Goal: Register for event/course

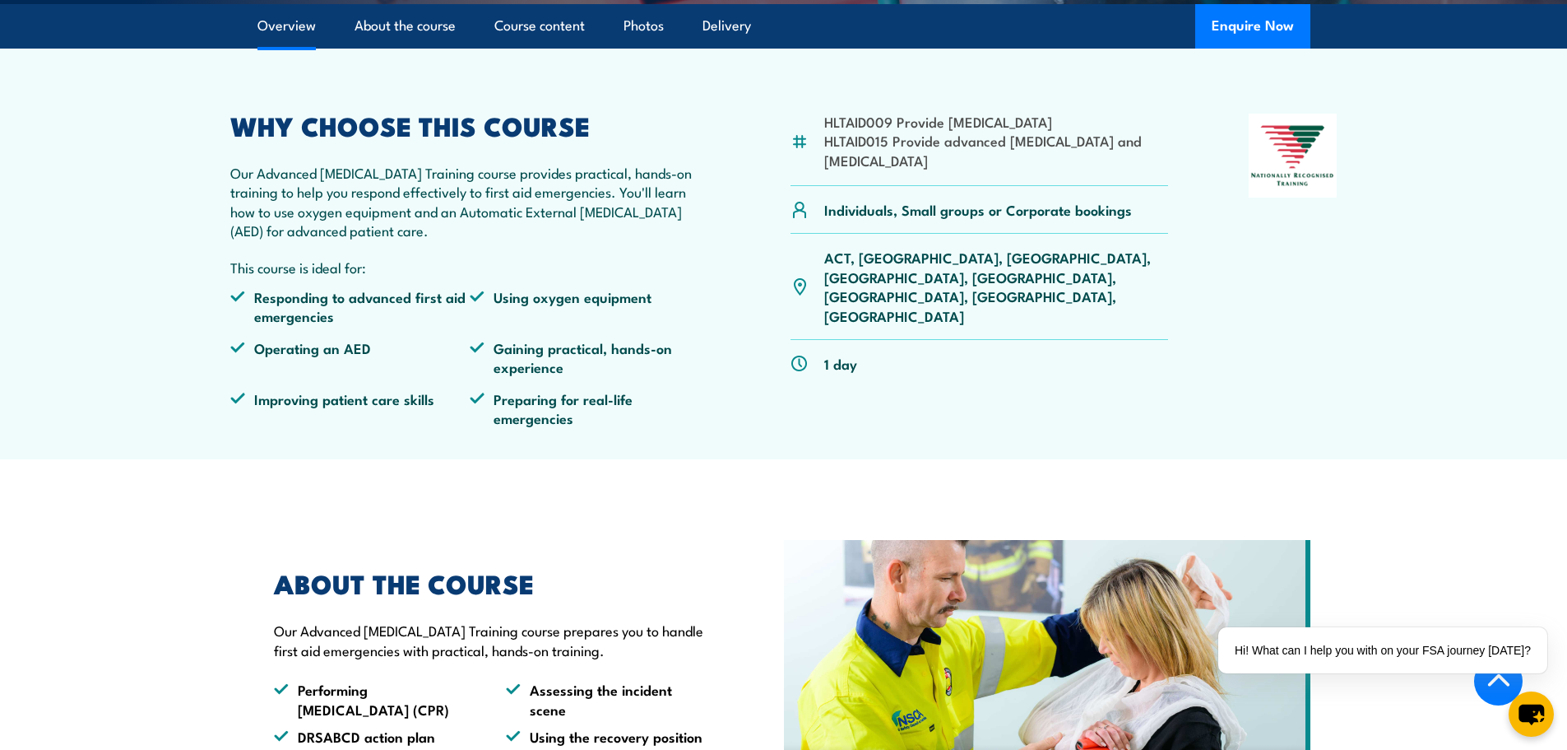
scroll to position [494, 0]
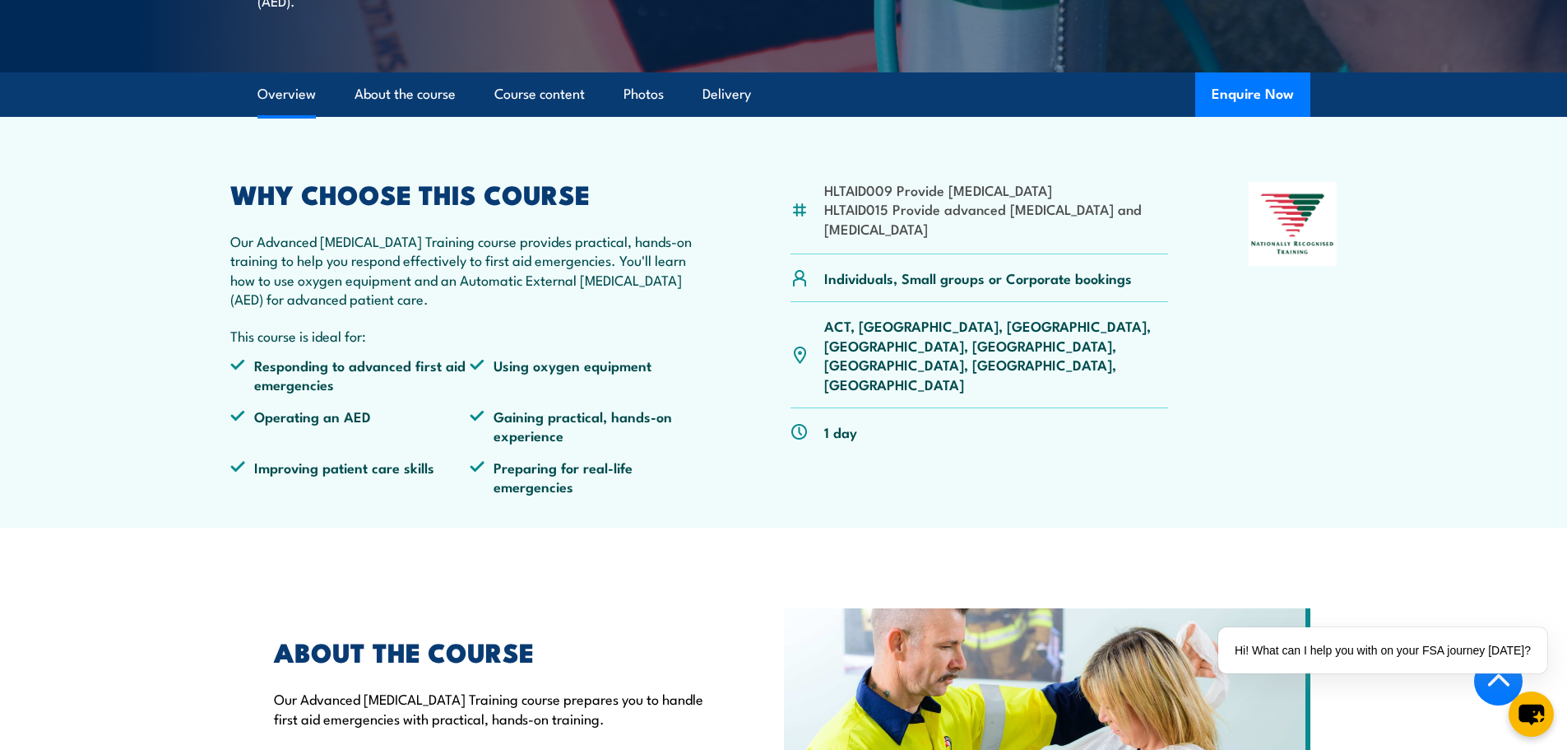
drag, startPoint x: 830, startPoint y: 205, endPoint x: 1178, endPoint y: 196, distance: 348.1
click at [1178, 196] on article "HLTAID009 Provide cardiopulmonary resuscitation HLTAID015 Provide advanced resu…" at bounding box center [784, 322] width 1152 height 411
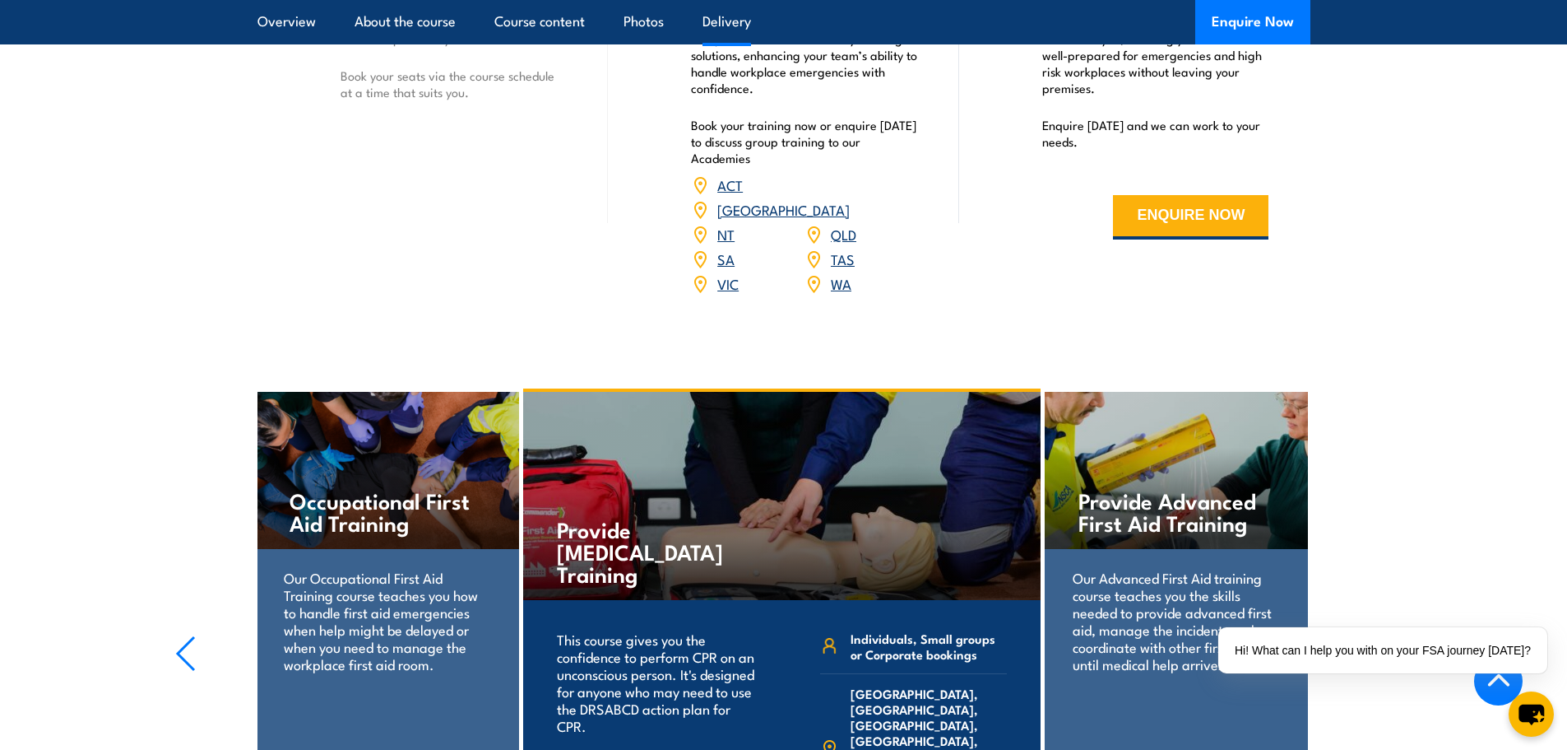
scroll to position [1975, 0]
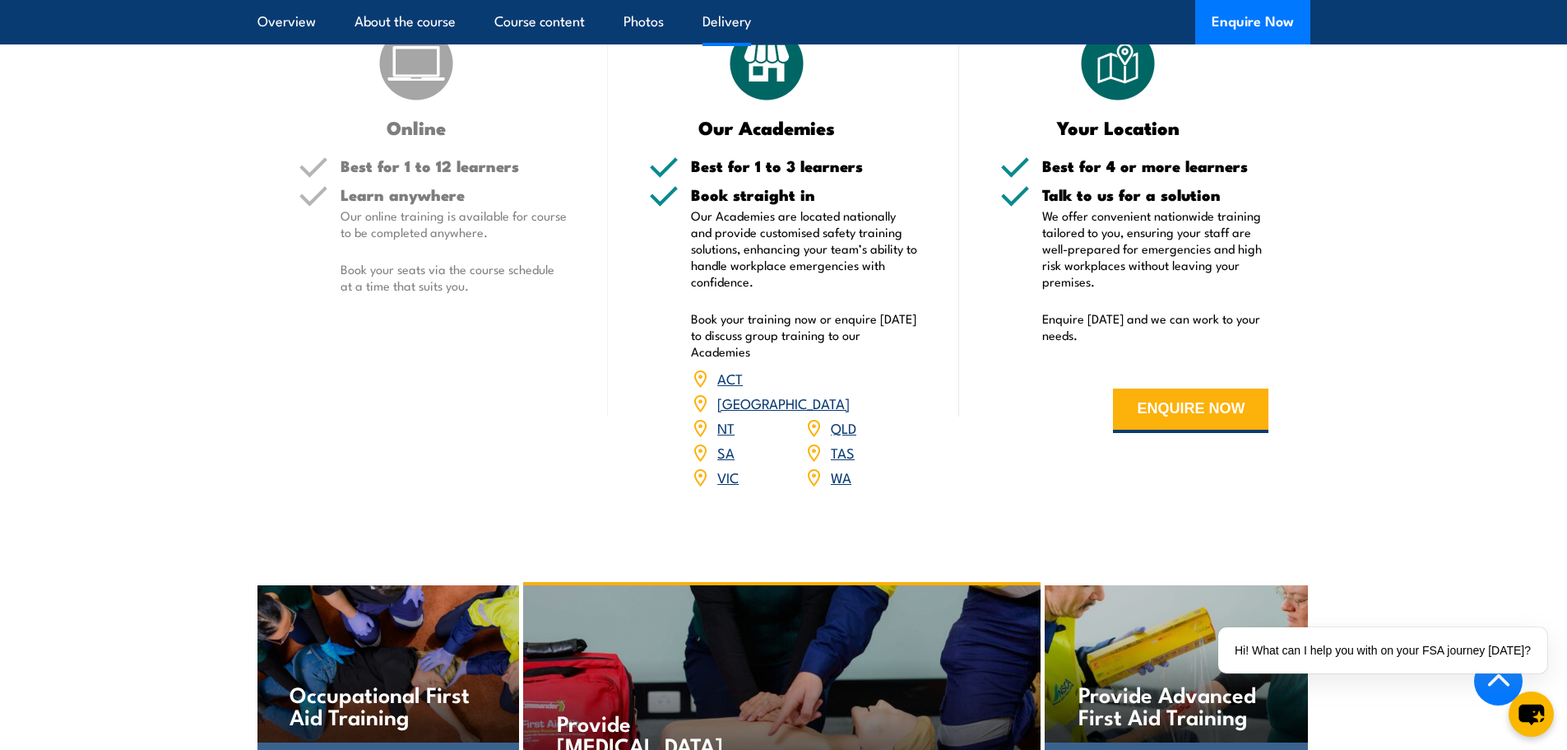
scroll to position [2139, 0]
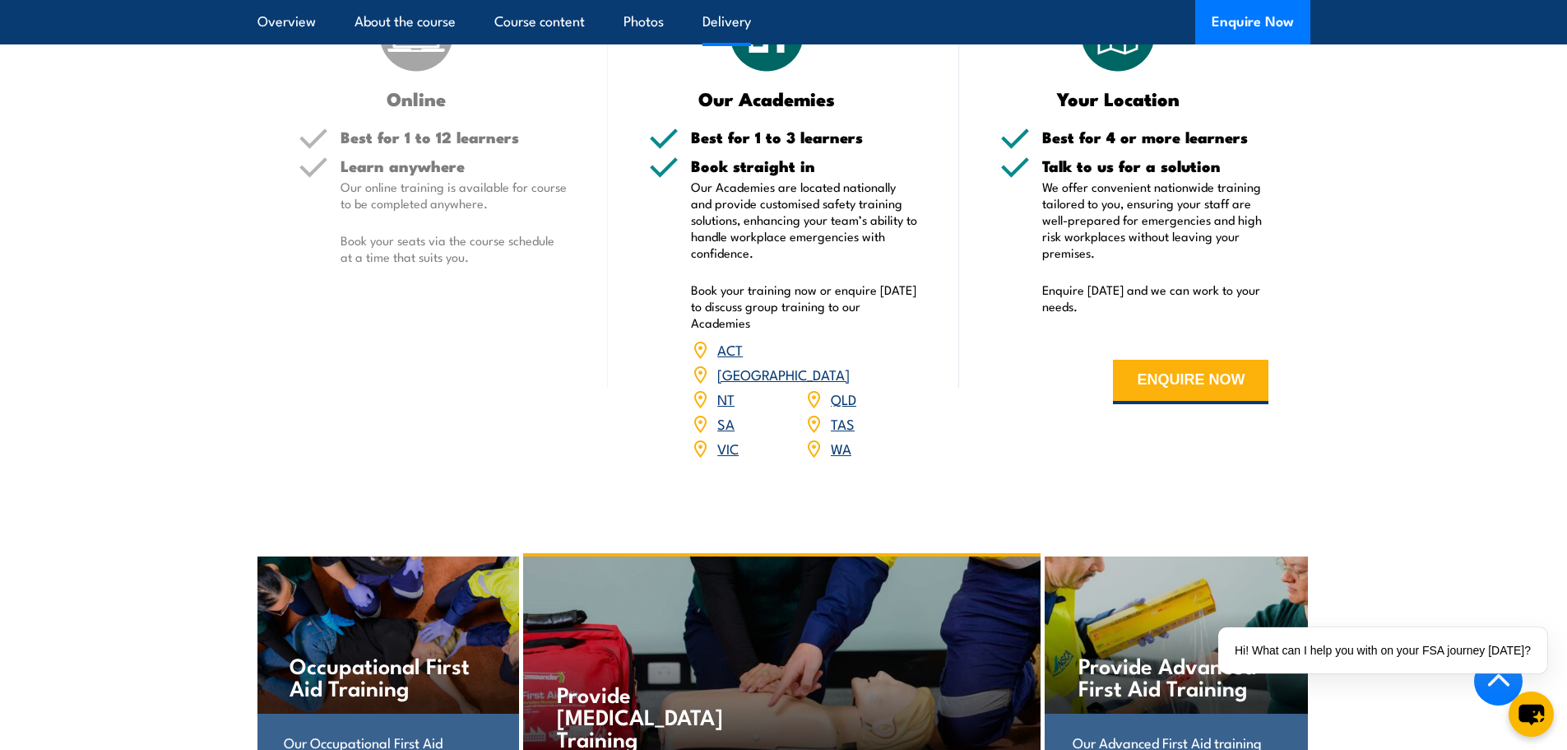
click at [722, 408] on link "NT" at bounding box center [725, 398] width 17 height 20
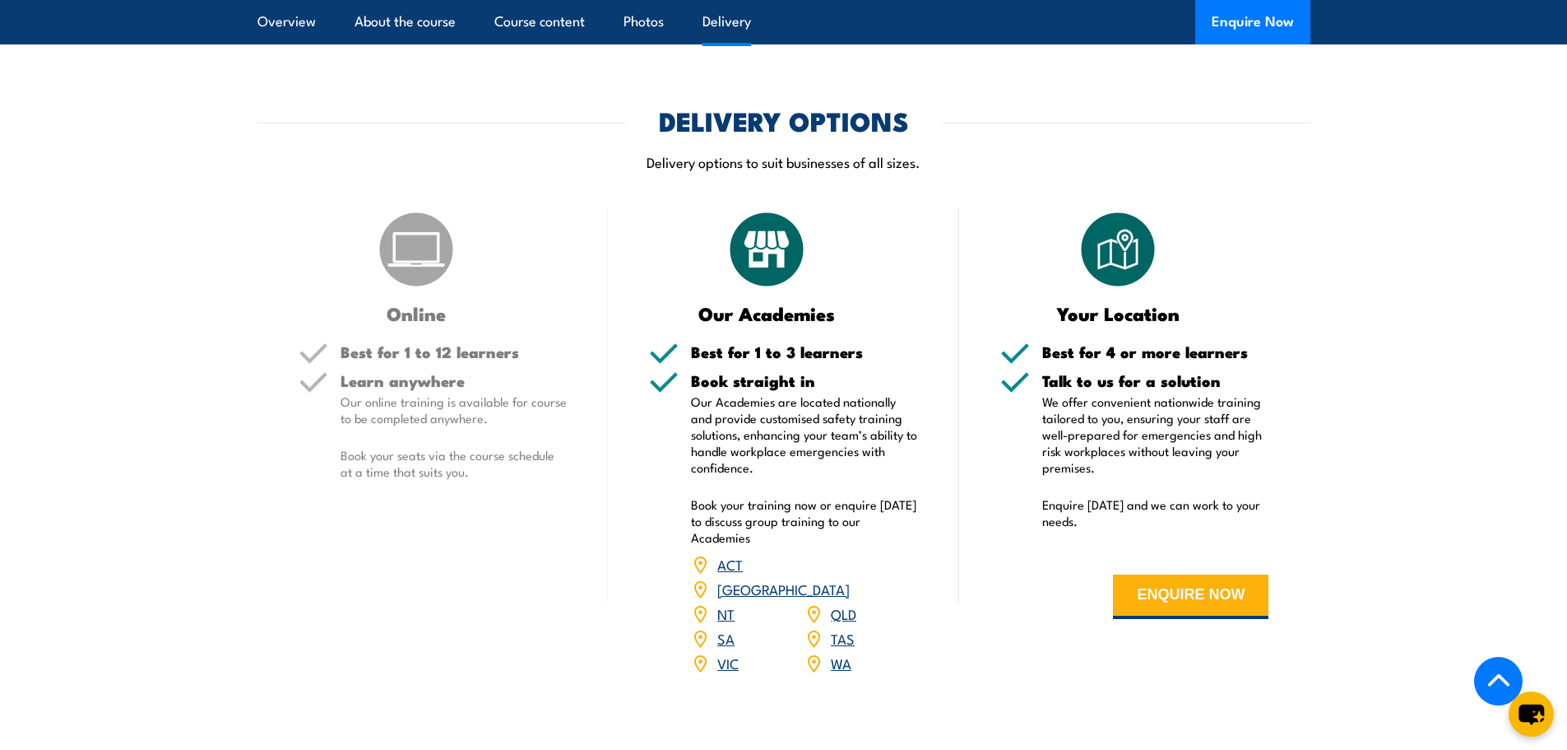
scroll to position [1975, 0]
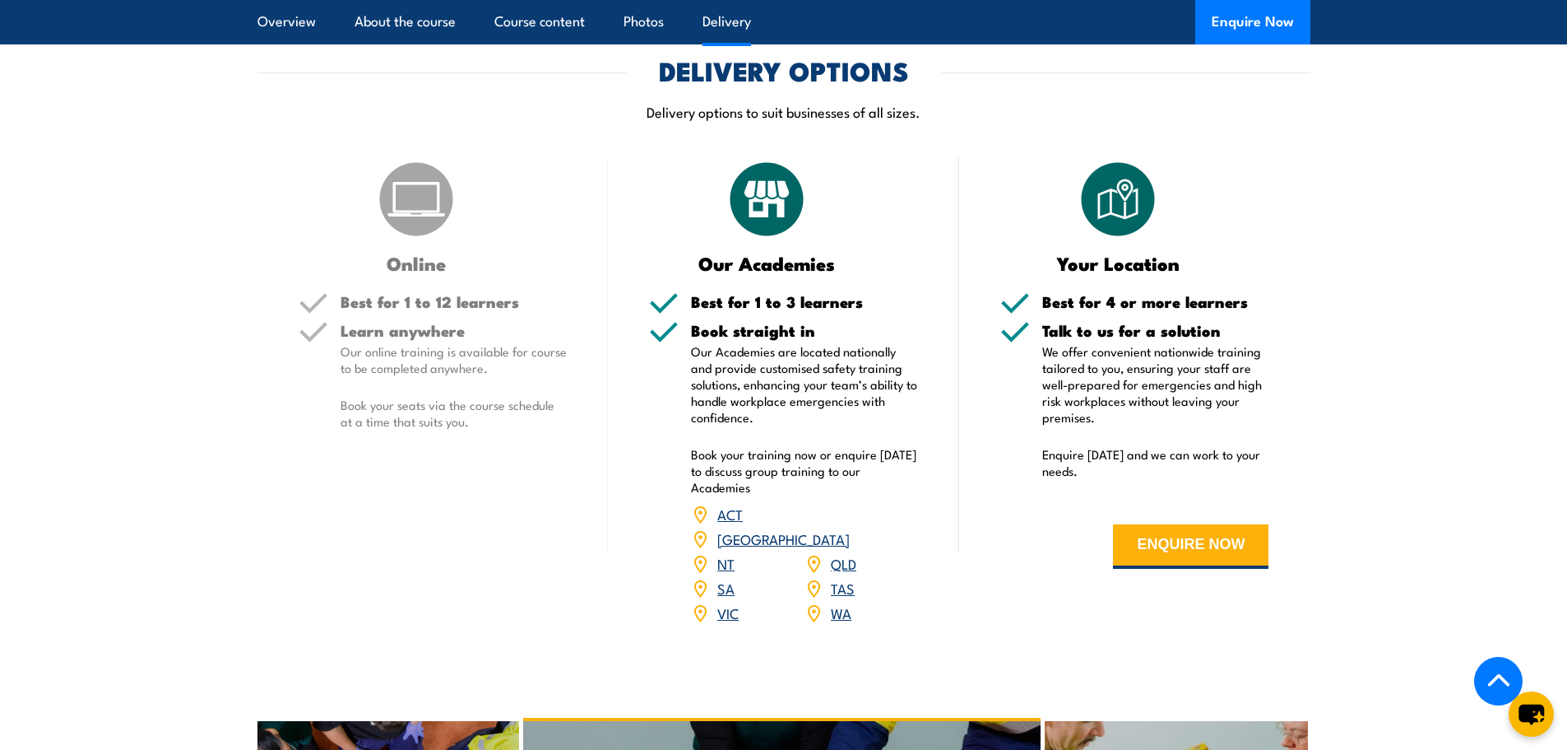
click at [726, 573] on link "NT" at bounding box center [725, 563] width 17 height 20
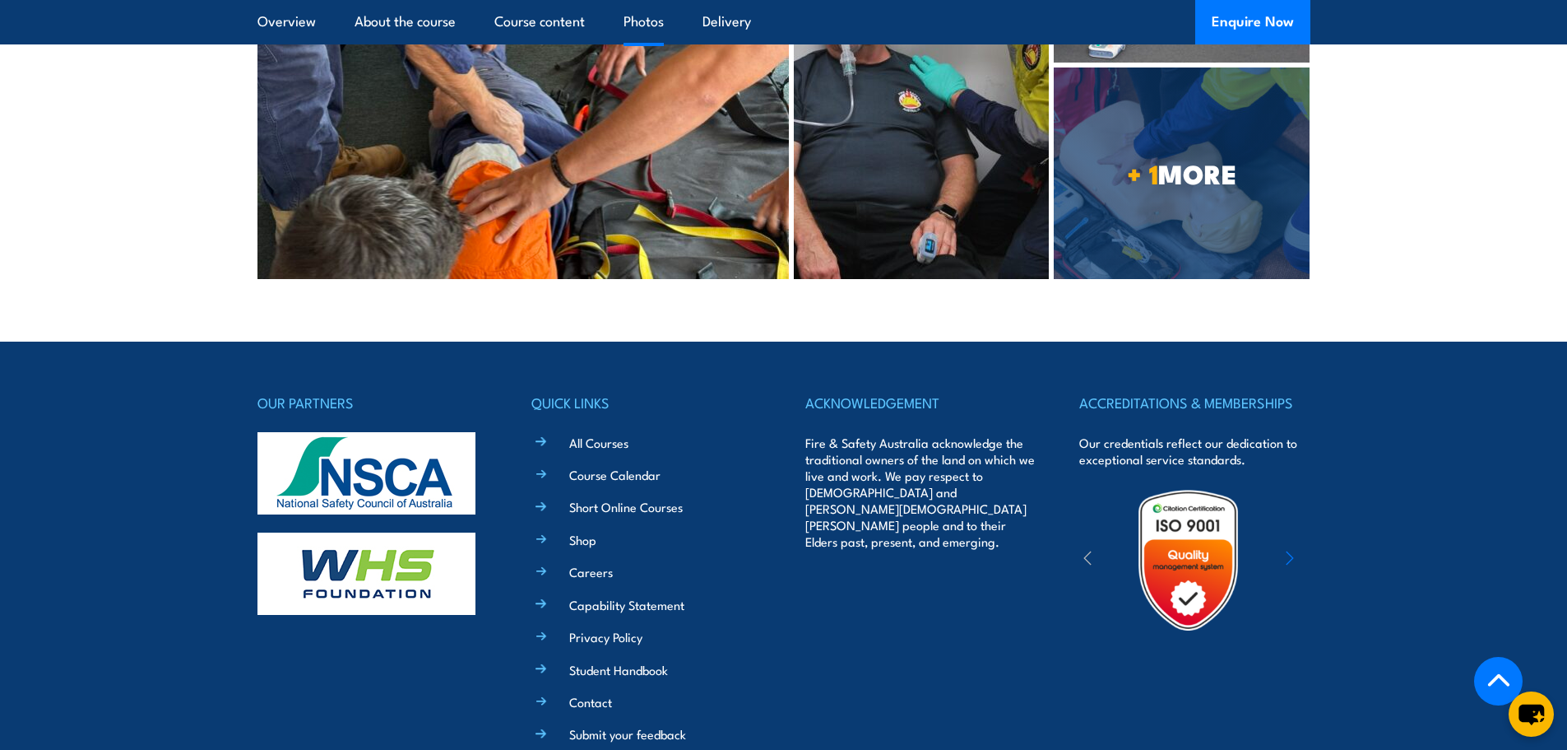
scroll to position [3497, 0]
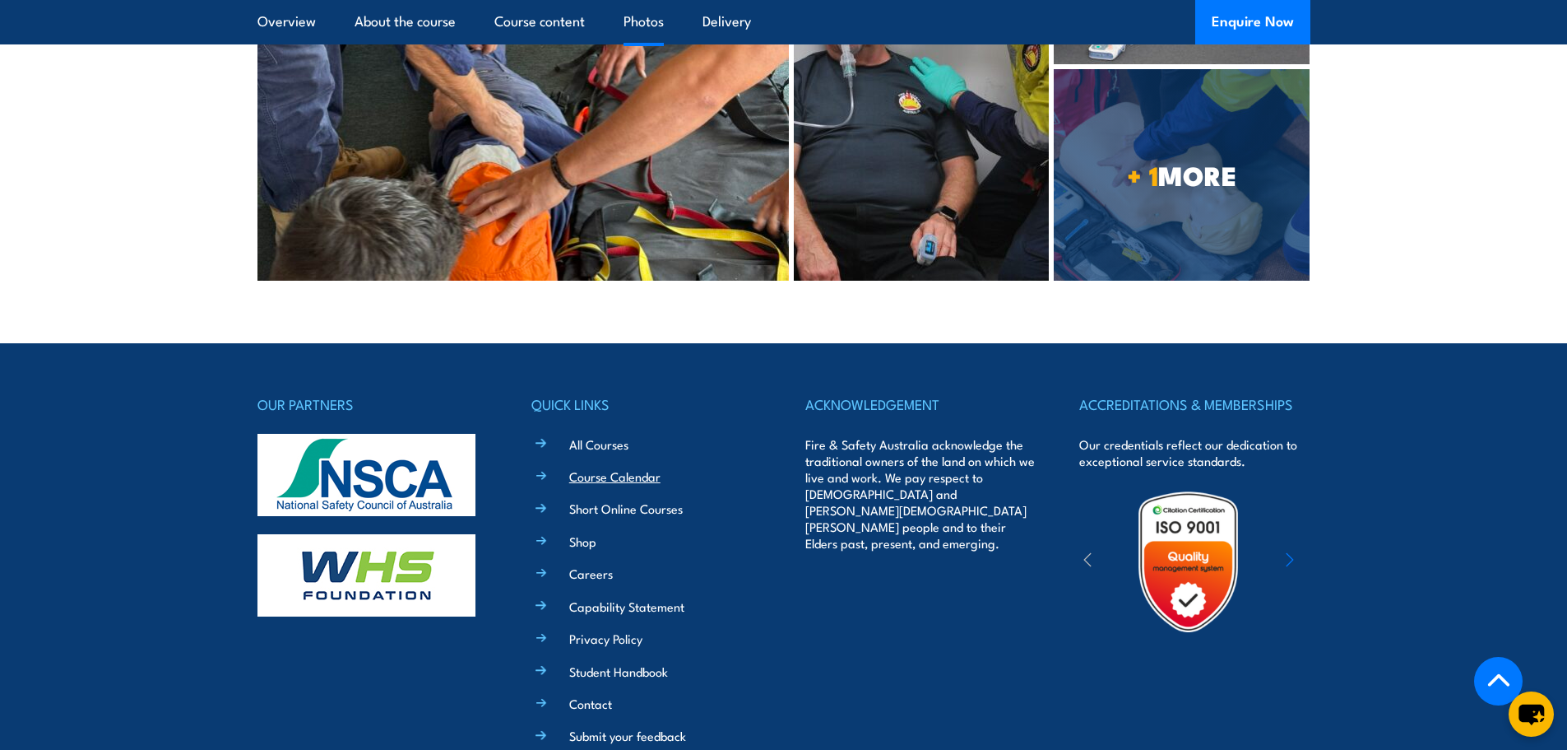
drag, startPoint x: 588, startPoint y: 486, endPoint x: 600, endPoint y: 485, distance: 11.5
click at [591, 485] on link "Course Calendar" at bounding box center [614, 475] width 91 height 17
click at [636, 485] on link "Course Calendar" at bounding box center [614, 475] width 91 height 17
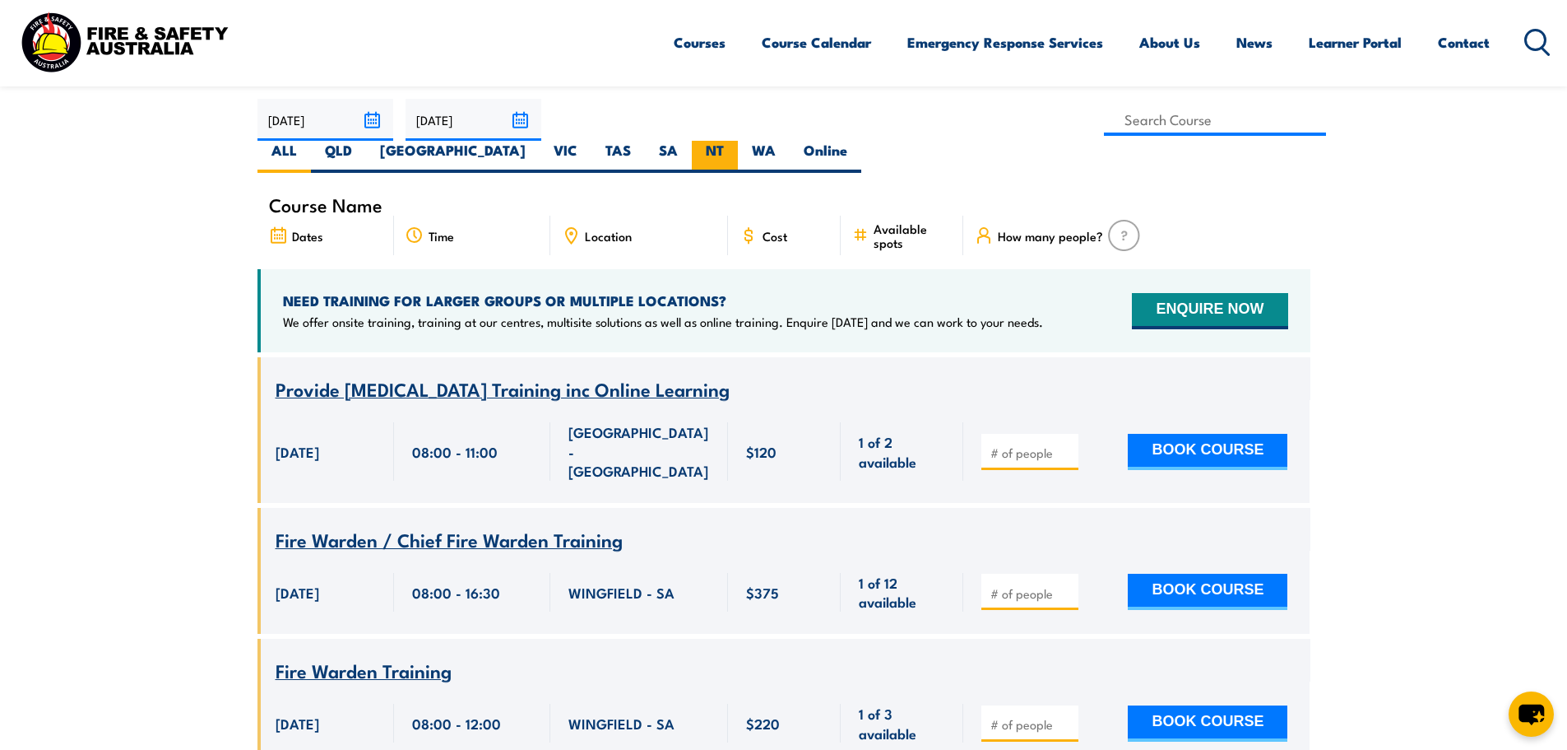
click at [738, 141] on label "NT" at bounding box center [715, 157] width 46 height 32
click at [735, 141] on input "NT" at bounding box center [729, 146] width 11 height 11
radio input "true"
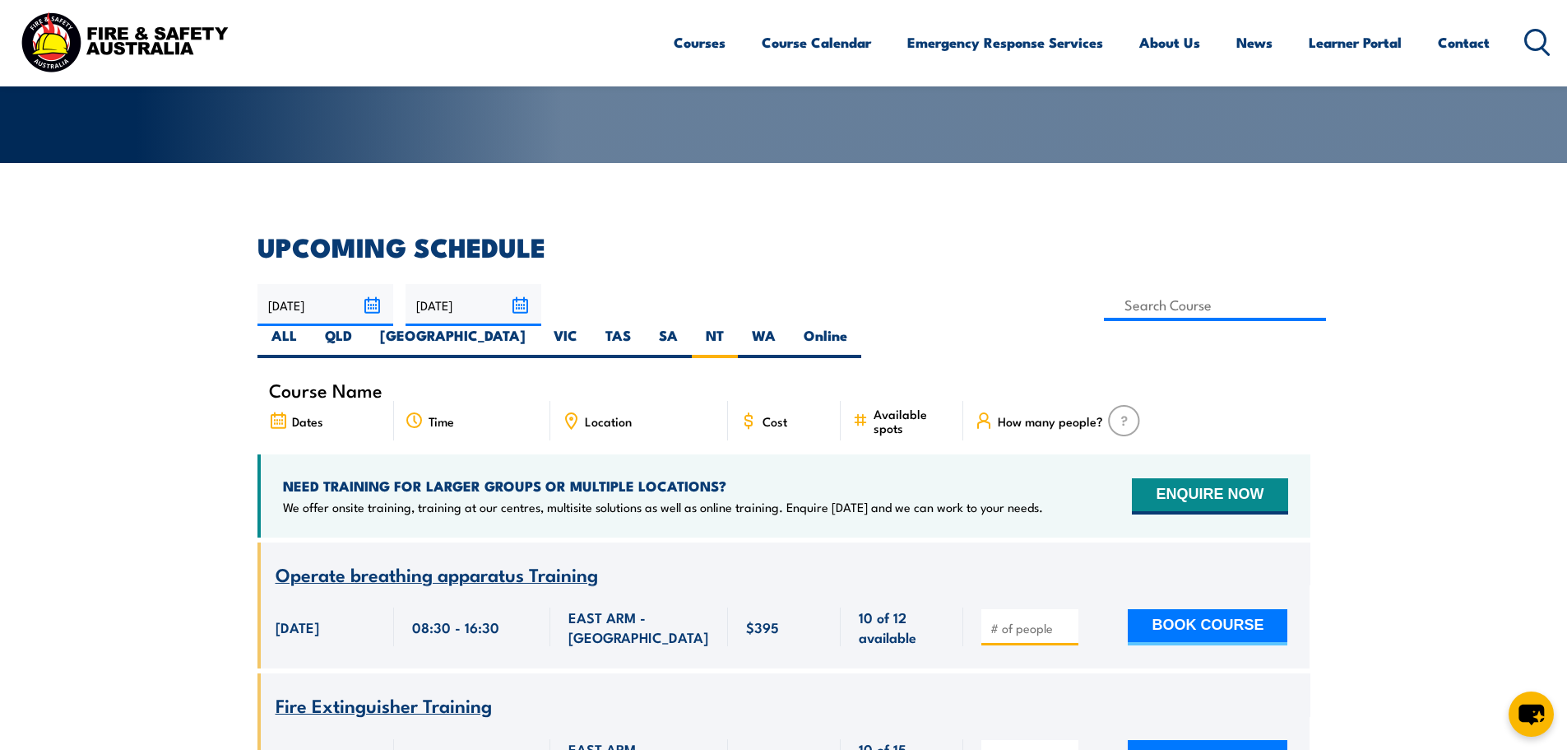
scroll to position [494, 0]
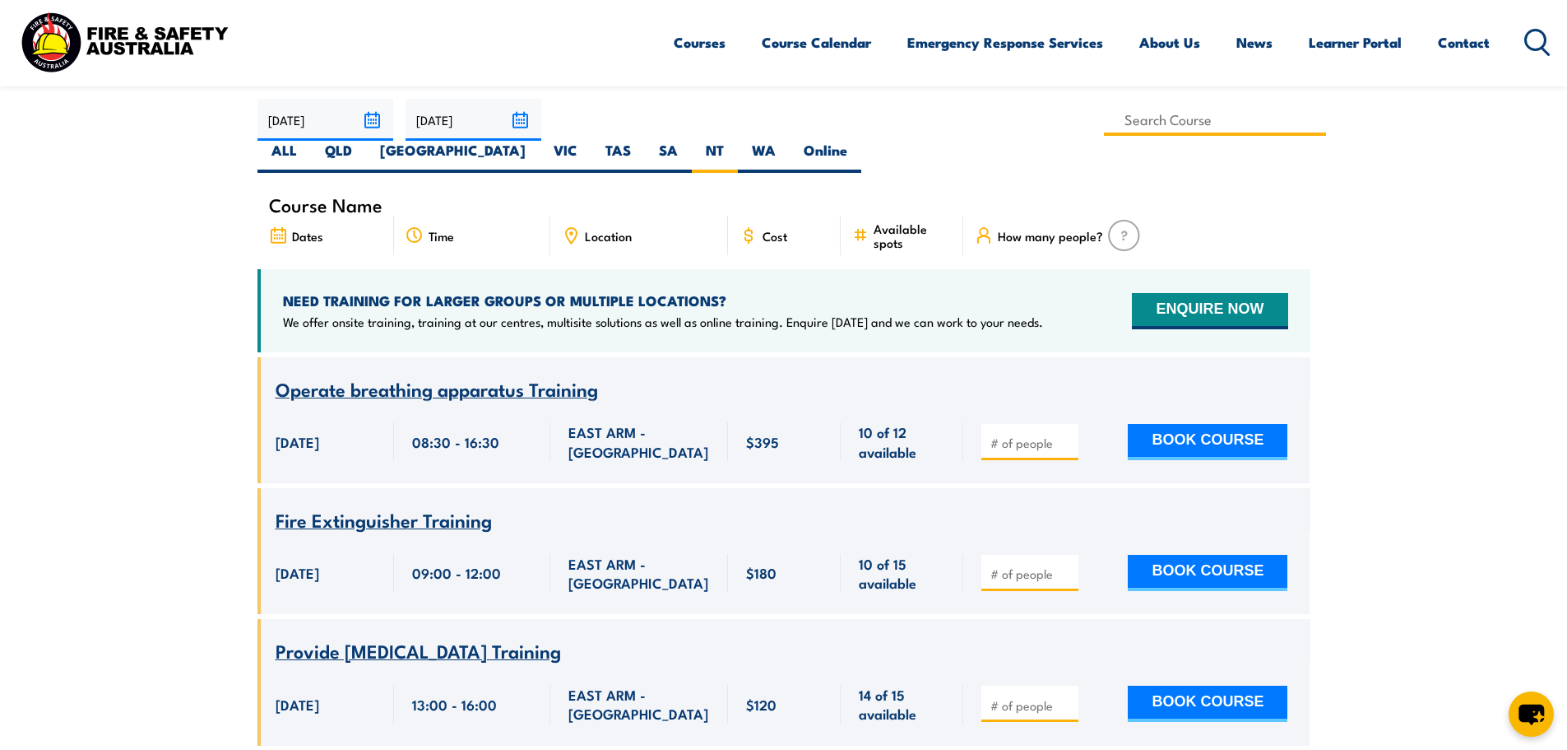
click at [1104, 121] on input at bounding box center [1215, 120] width 223 height 32
type input "A"
type input "advanced life support"
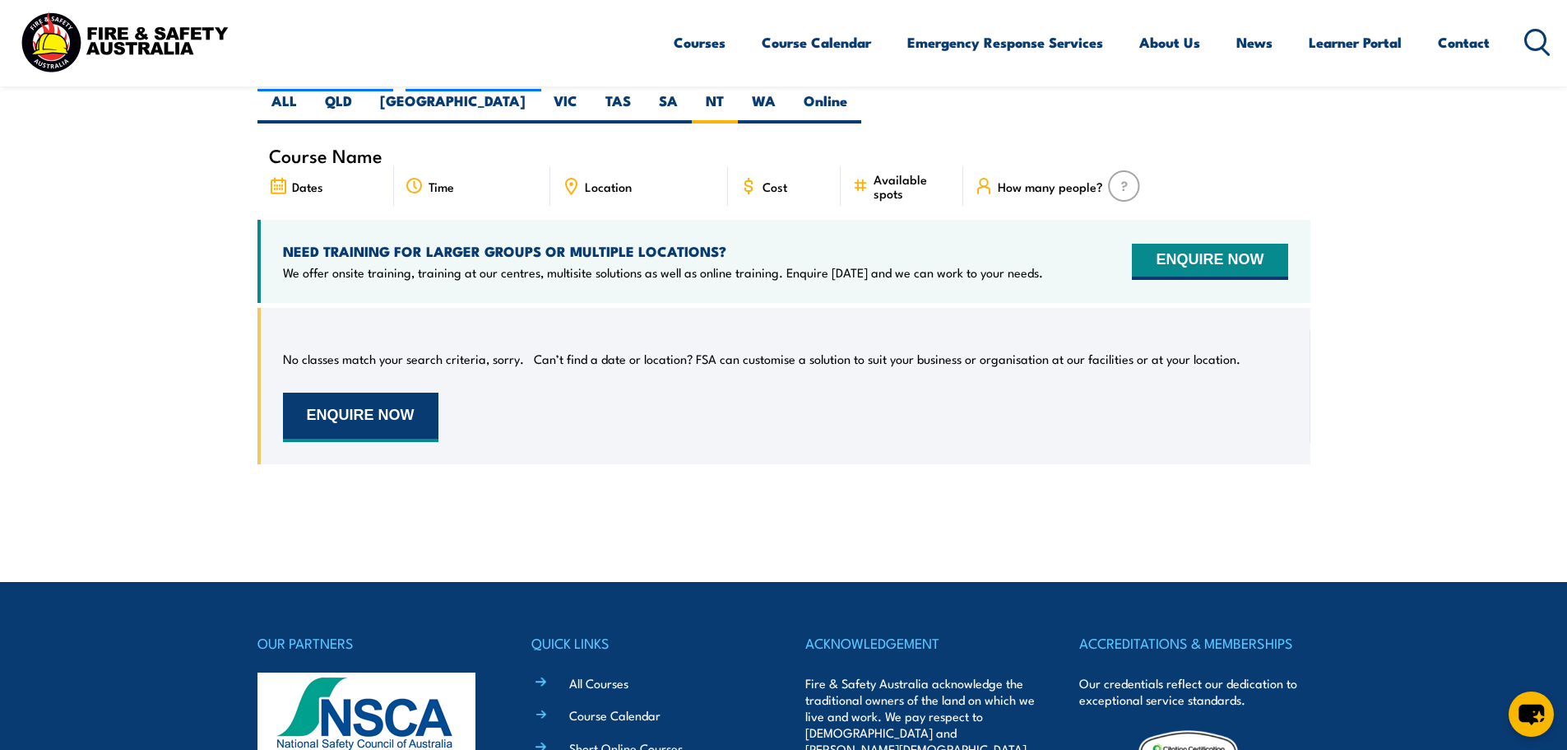
click at [395, 392] on button "ENQUIRE NOW" at bounding box center [360, 416] width 155 height 49
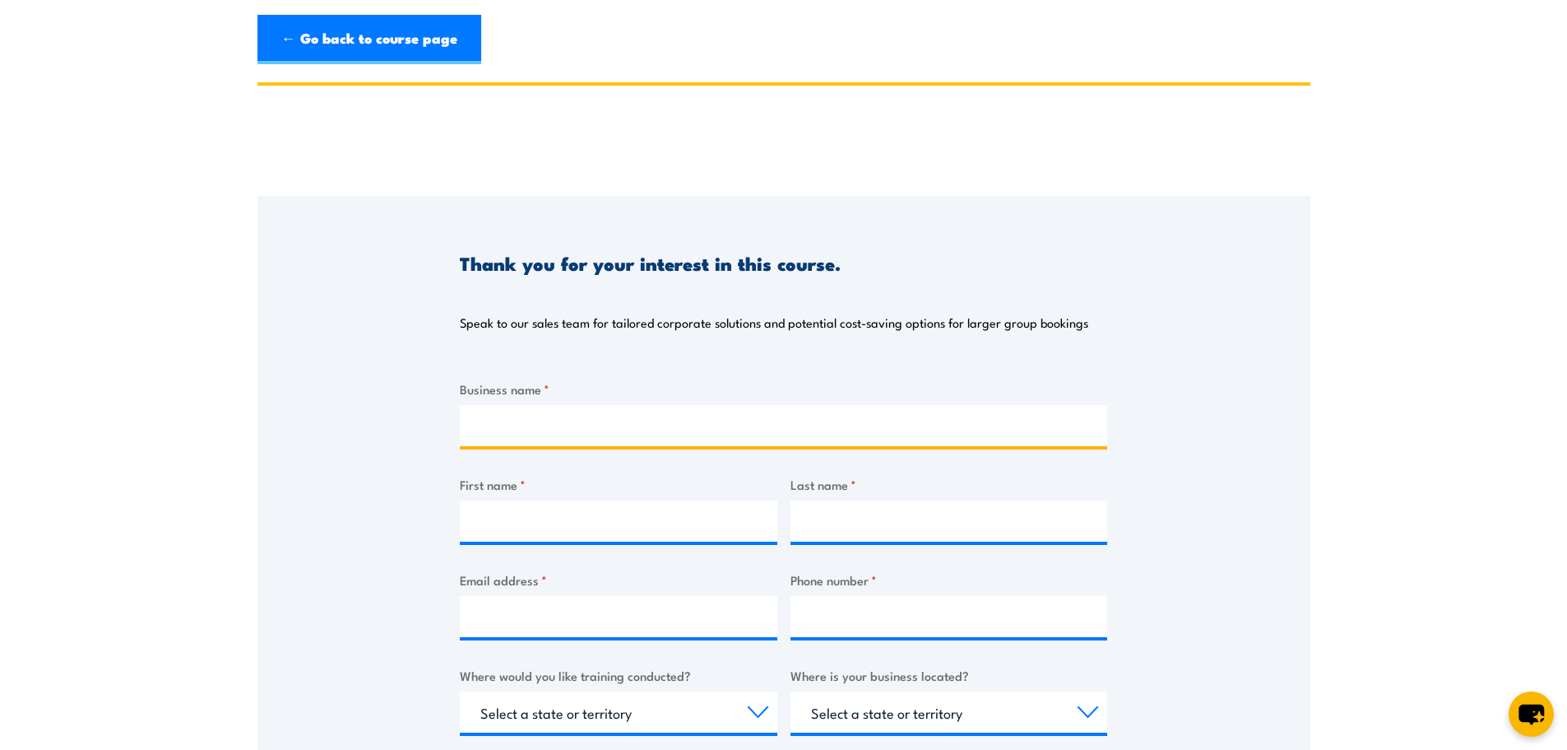
click at [717, 430] on input "Business name *" at bounding box center [784, 425] width 648 height 41
type input "Strong Hearts"
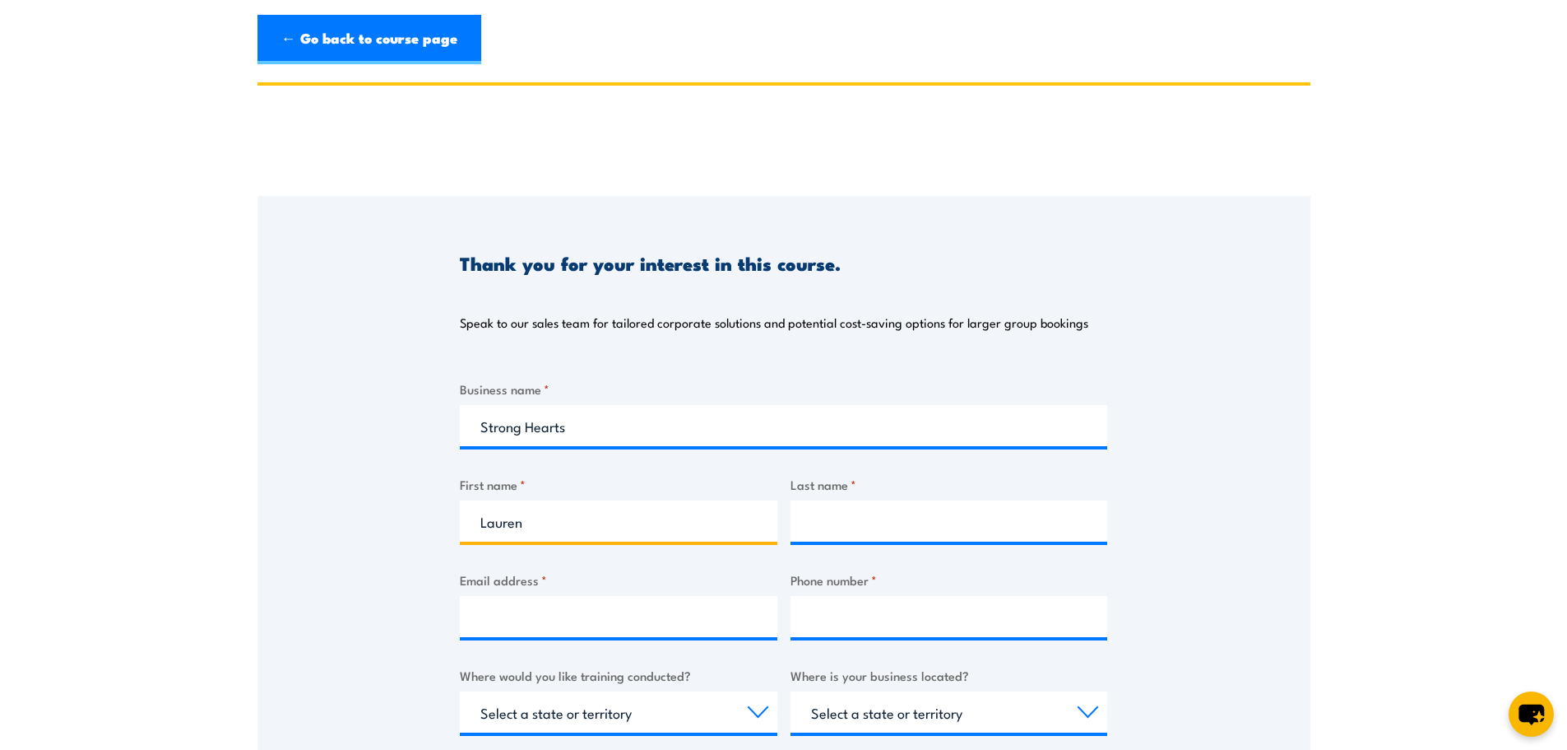
type input "Lauren"
type input "Kaethner"
type input "l"
type input "A"
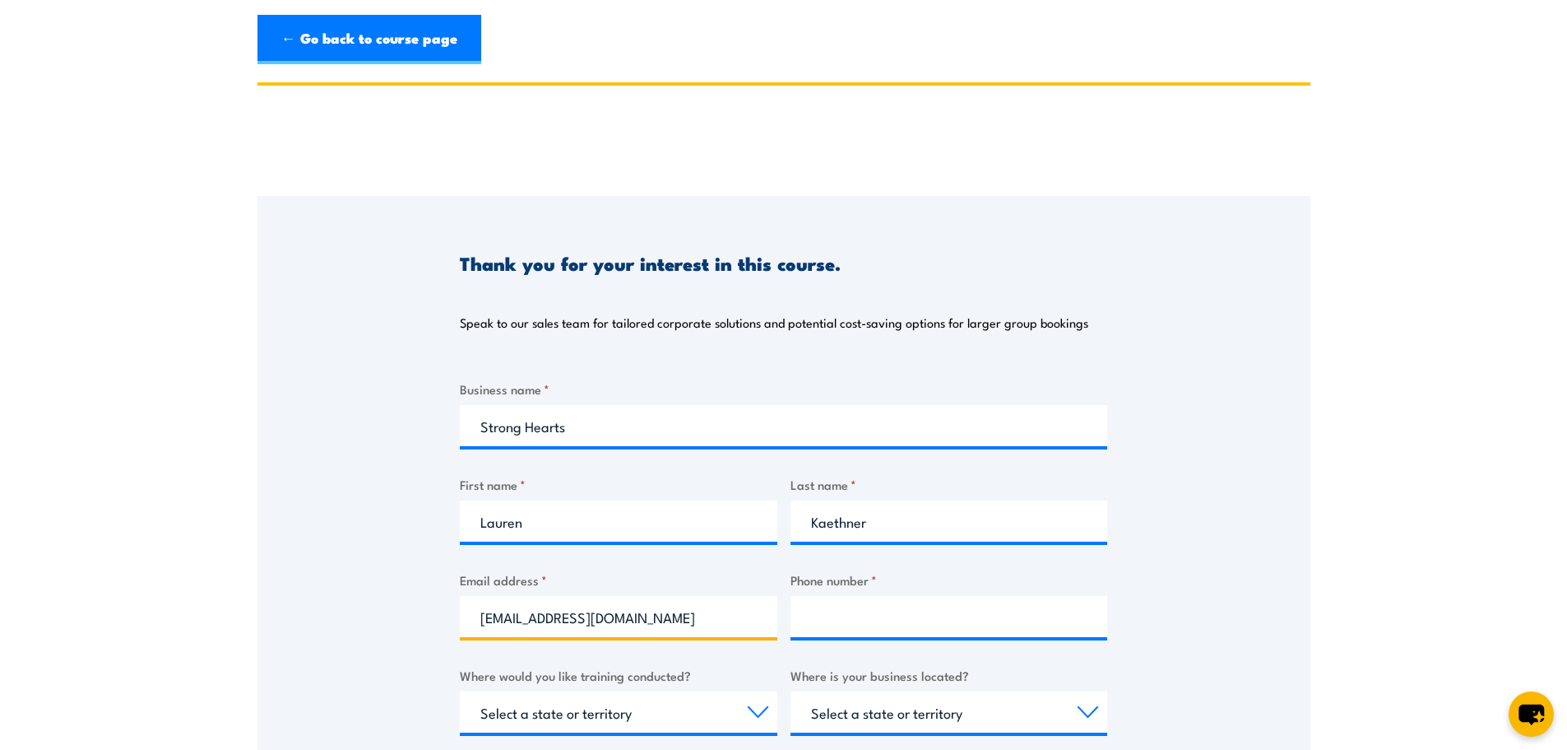
type input "[EMAIL_ADDRESS][DOMAIN_NAME]"
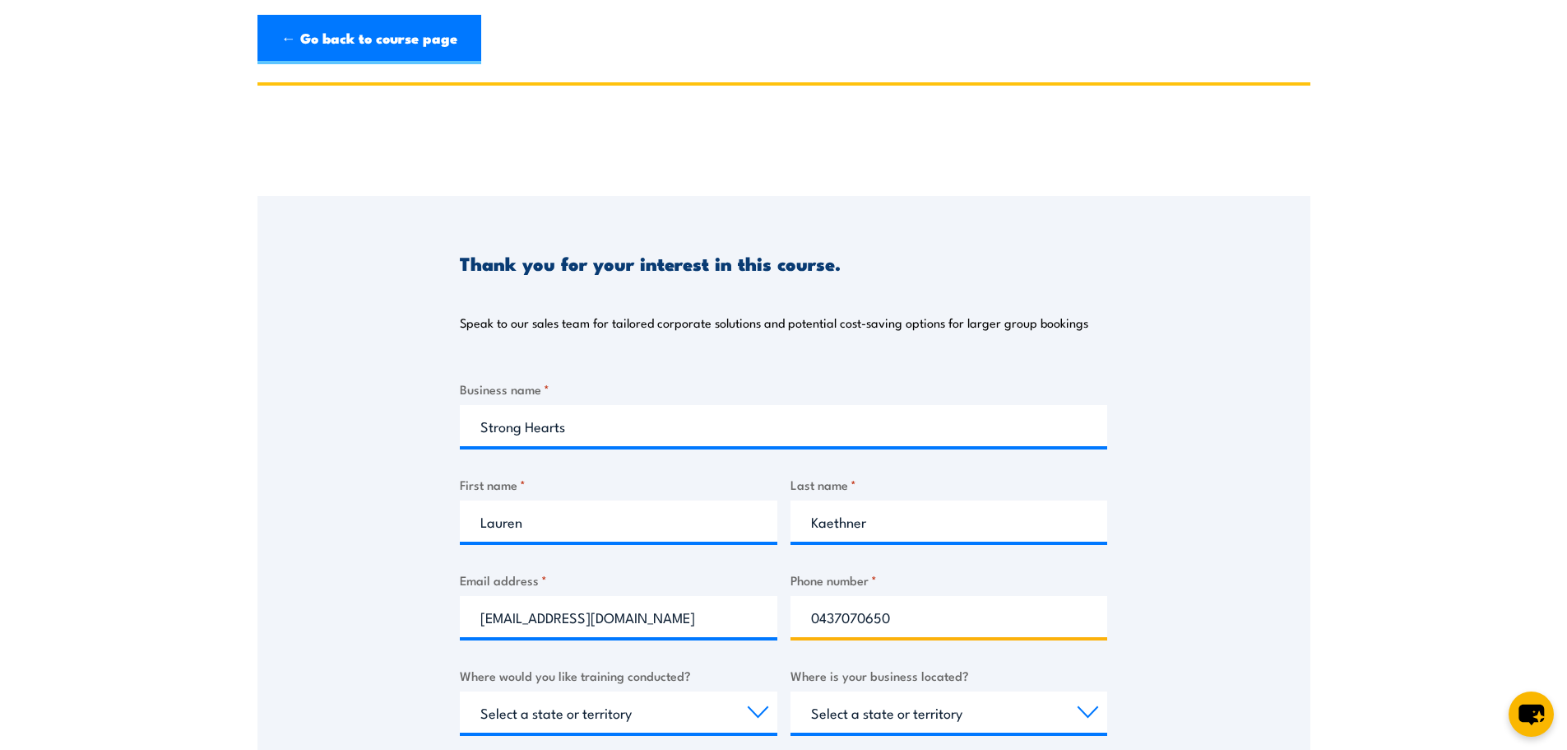
type input "0437070650"
click at [1288, 475] on div "Thank you for your interest in this course. Speak to our sales team for tailore…" at bounding box center [784, 607] width 1053 height 822
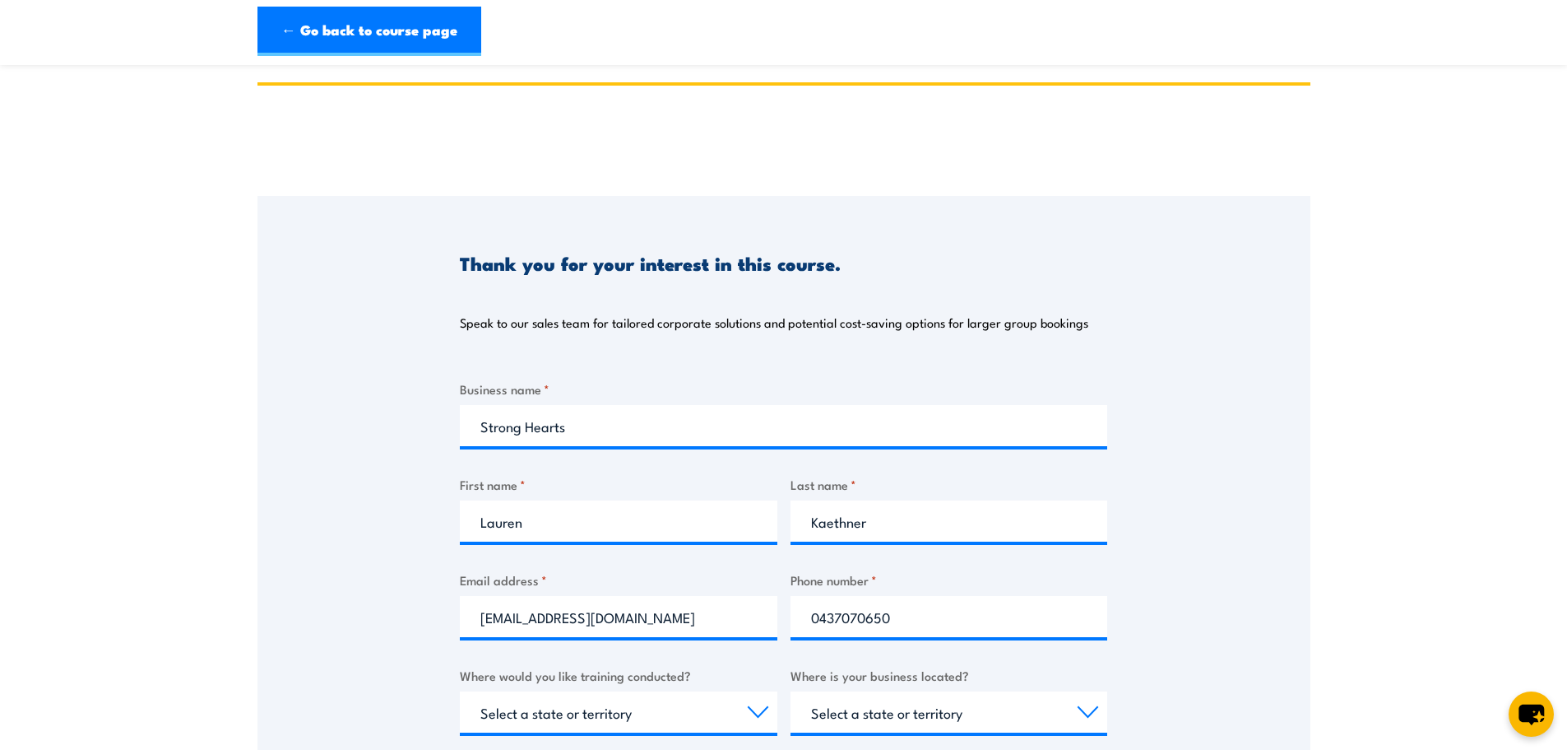
scroll to position [411, 0]
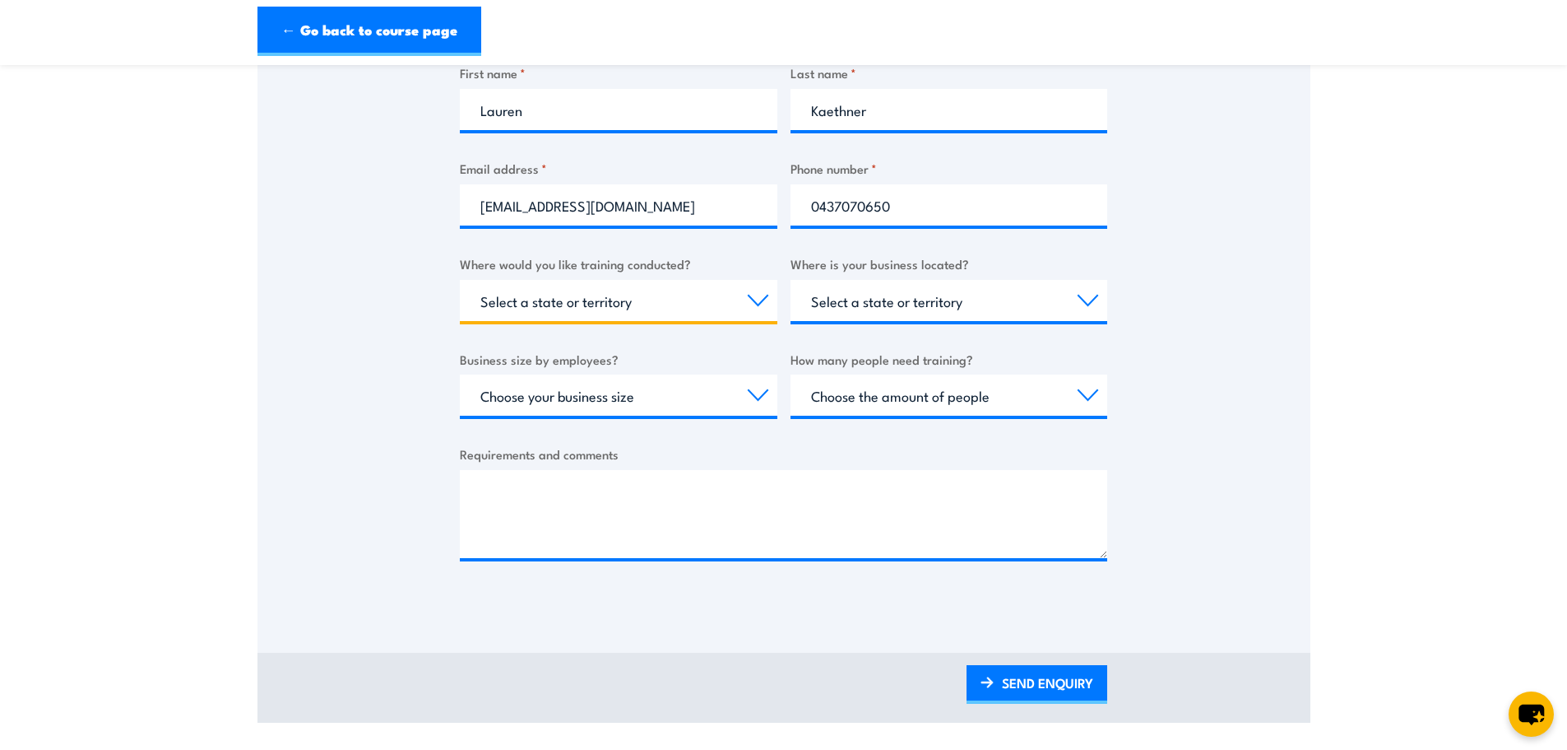
click at [637, 307] on select "Select a state or territory Nationally - multiple locations [GEOGRAPHIC_DATA] […" at bounding box center [619, 300] width 318 height 41
select select "NT"
click at [460, 280] on select "Select a state or territory Nationally - multiple locations [GEOGRAPHIC_DATA] […" at bounding box center [619, 300] width 318 height 41
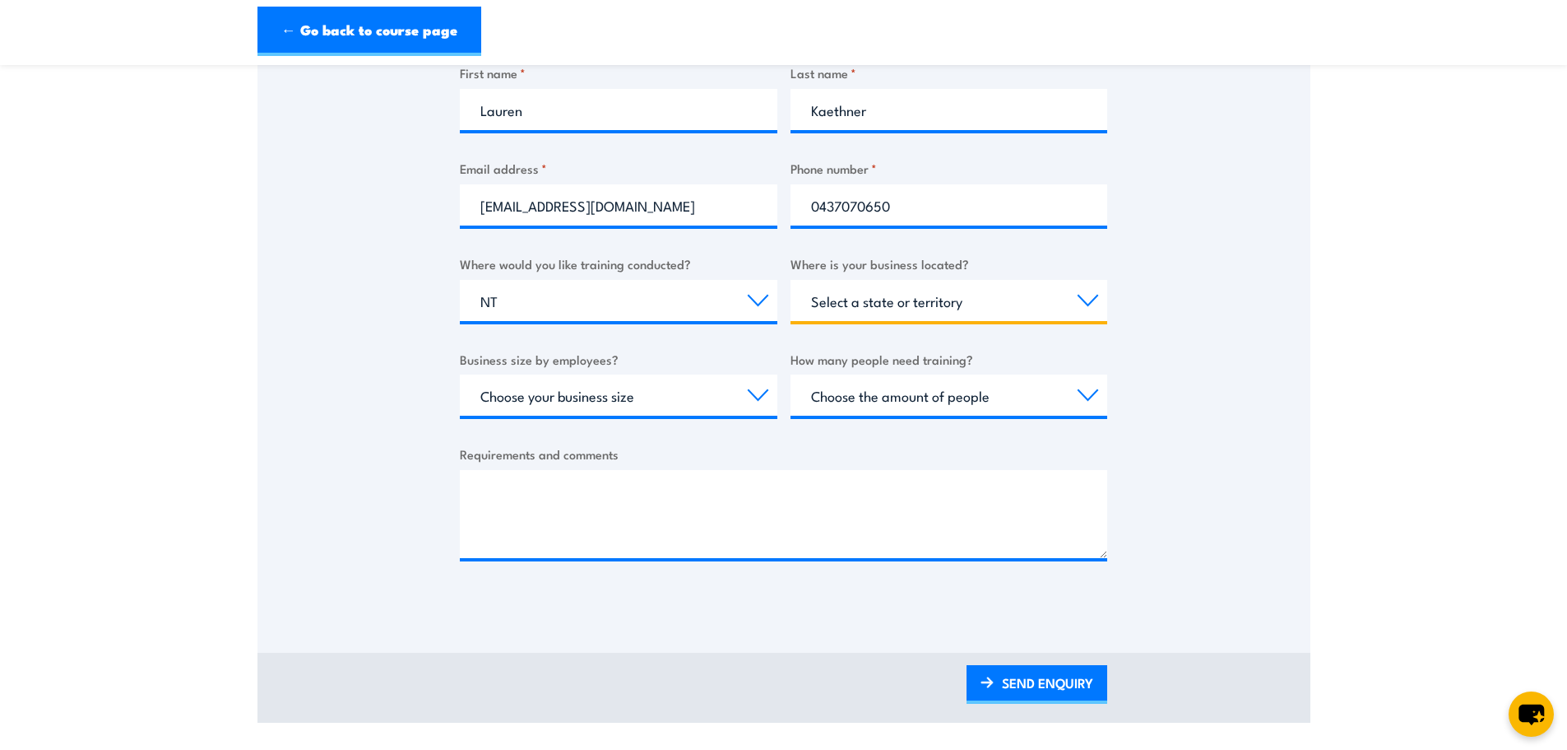
click at [949, 295] on select "Select a state or territory [GEOGRAPHIC_DATA] [GEOGRAPHIC_DATA] [GEOGRAPHIC_DAT…" at bounding box center [950, 300] width 318 height 41
select select "NT"
click at [791, 280] on select "Select a state or territory [GEOGRAPHIC_DATA] [GEOGRAPHIC_DATA] [GEOGRAPHIC_DAT…" at bounding box center [950, 300] width 318 height 41
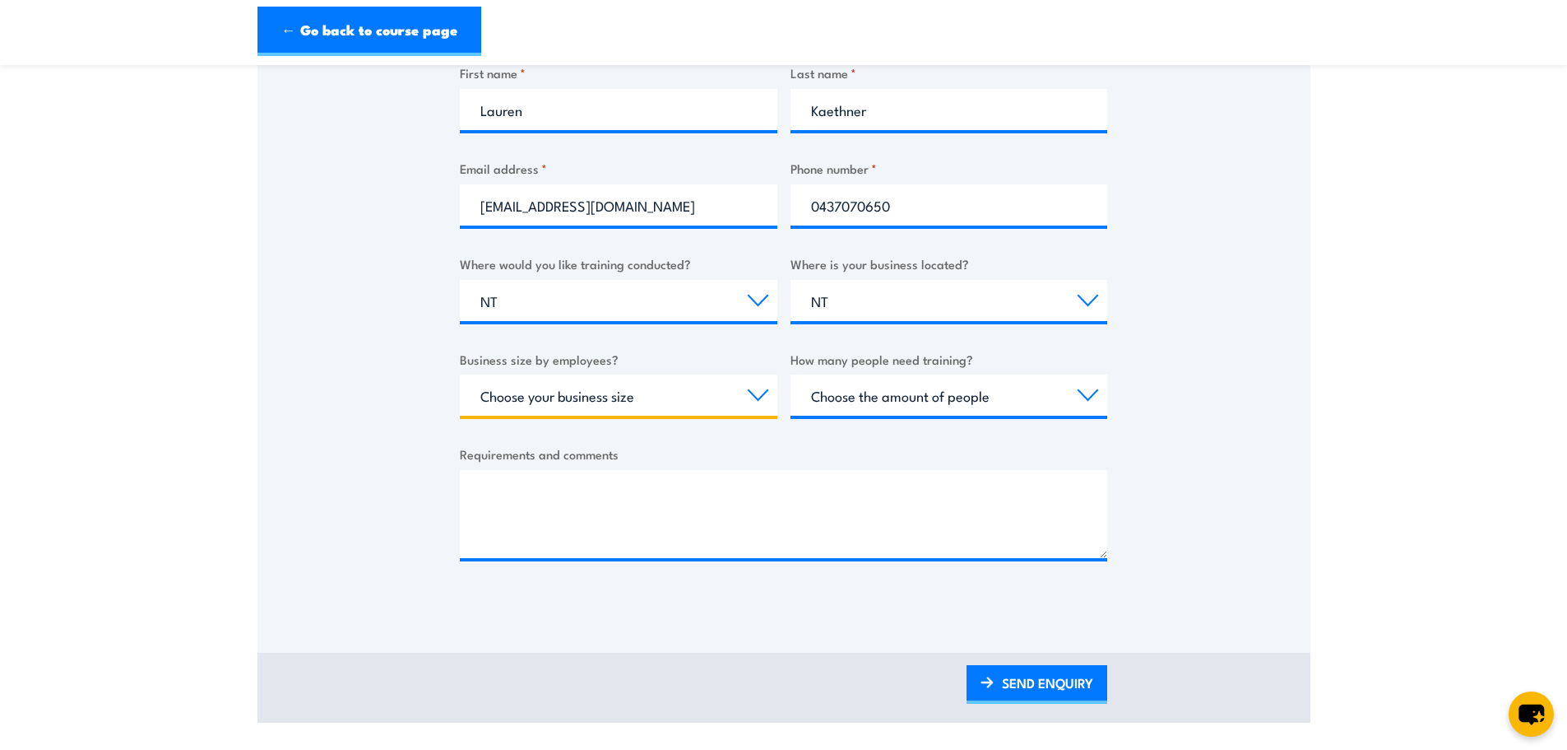
click at [573, 383] on select "Choose your business size 1 to 19 20 to 199 200+" at bounding box center [619, 394] width 318 height 41
select select "1 to 19"
click at [460, 374] on select "Choose your business size 1 to 19 20 to 199 200+" at bounding box center [619, 394] width 318 height 41
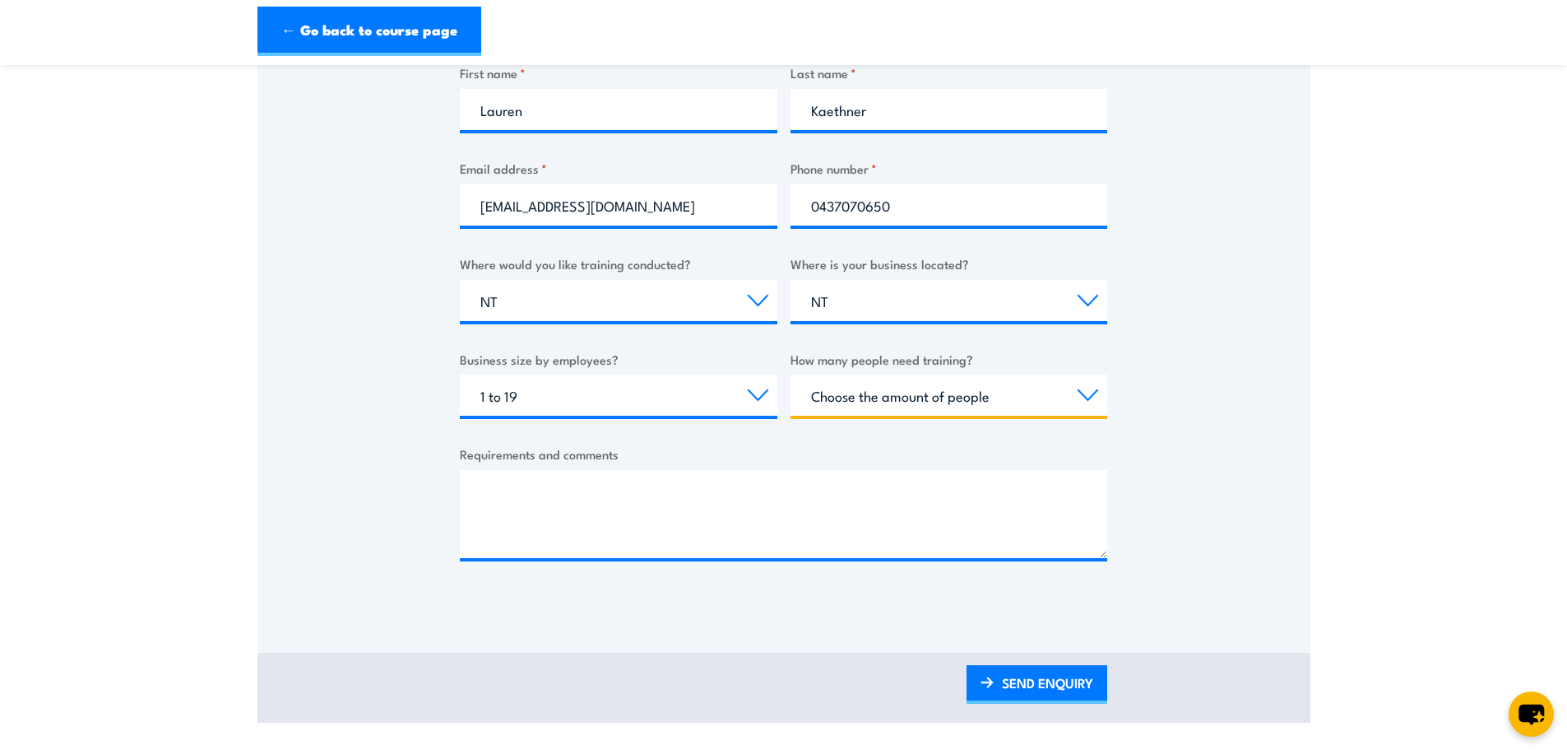
click at [1022, 406] on select "Choose the amount of people 1 to 4 5 to 19 20+" at bounding box center [950, 394] width 318 height 41
select select "1 to 4"
click at [791, 374] on select "Choose the amount of people 1 to 4 5 to 19 20+" at bounding box center [950, 394] width 318 height 41
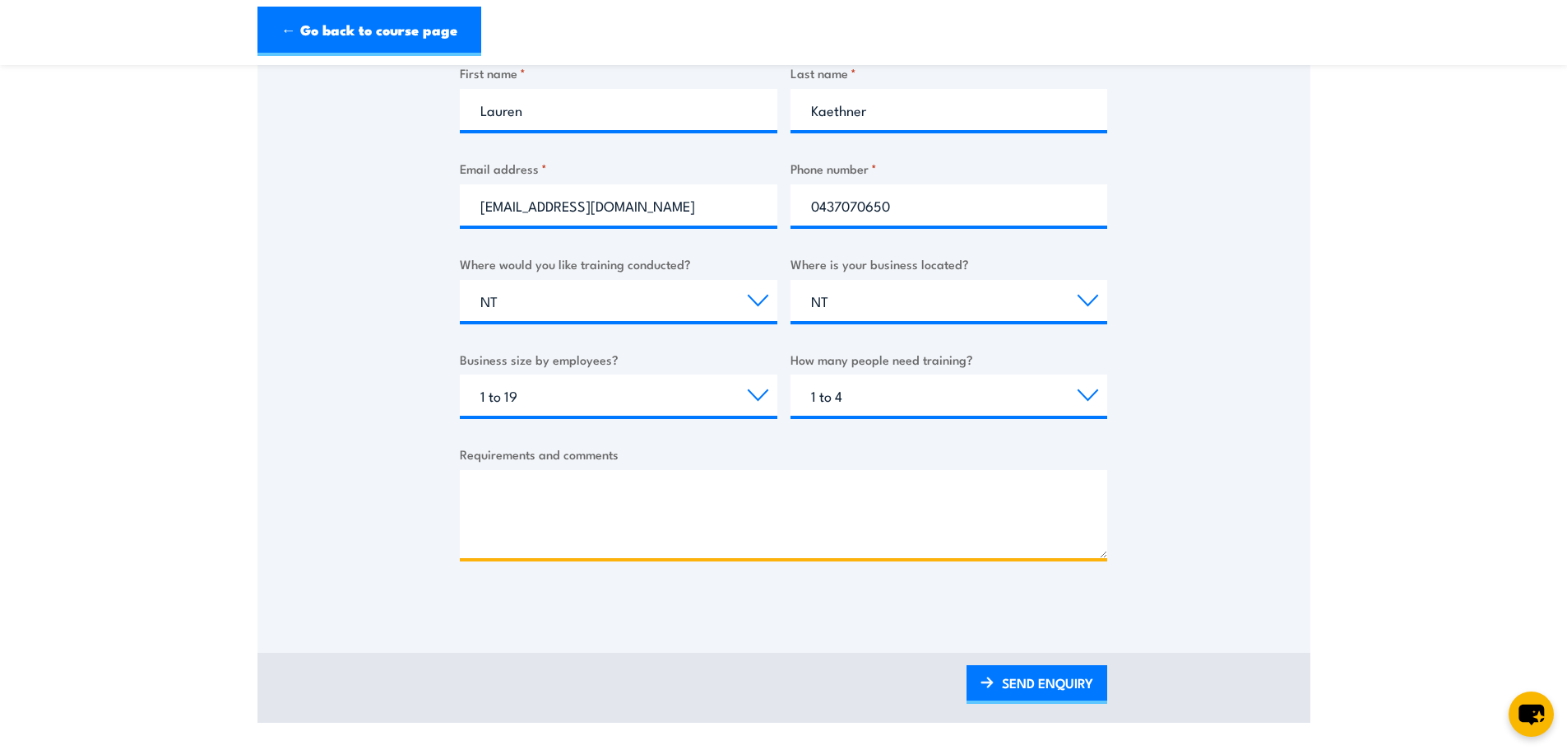
click at [717, 501] on textarea "Requirements and comments" at bounding box center [784, 514] width 648 height 88
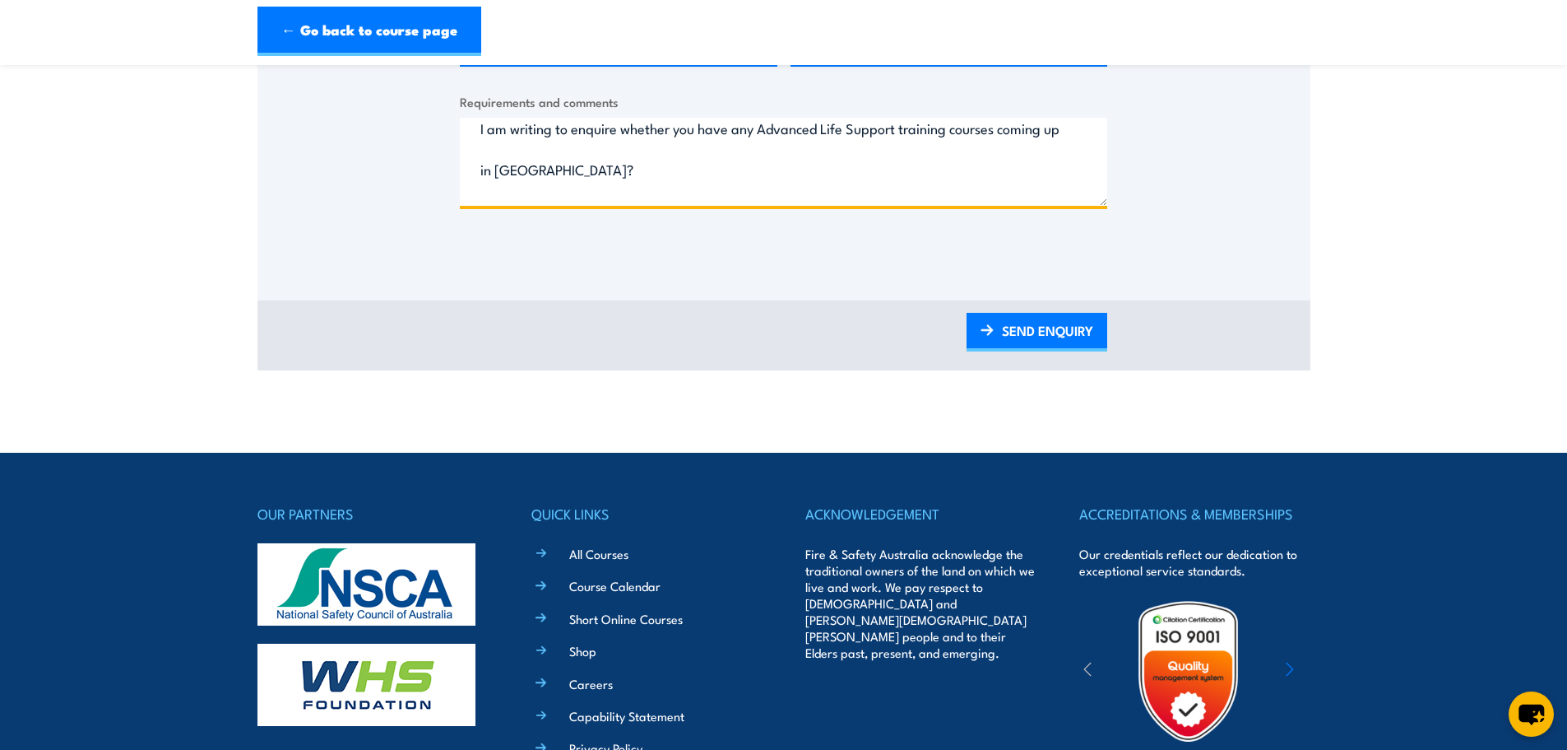
scroll to position [905, 0]
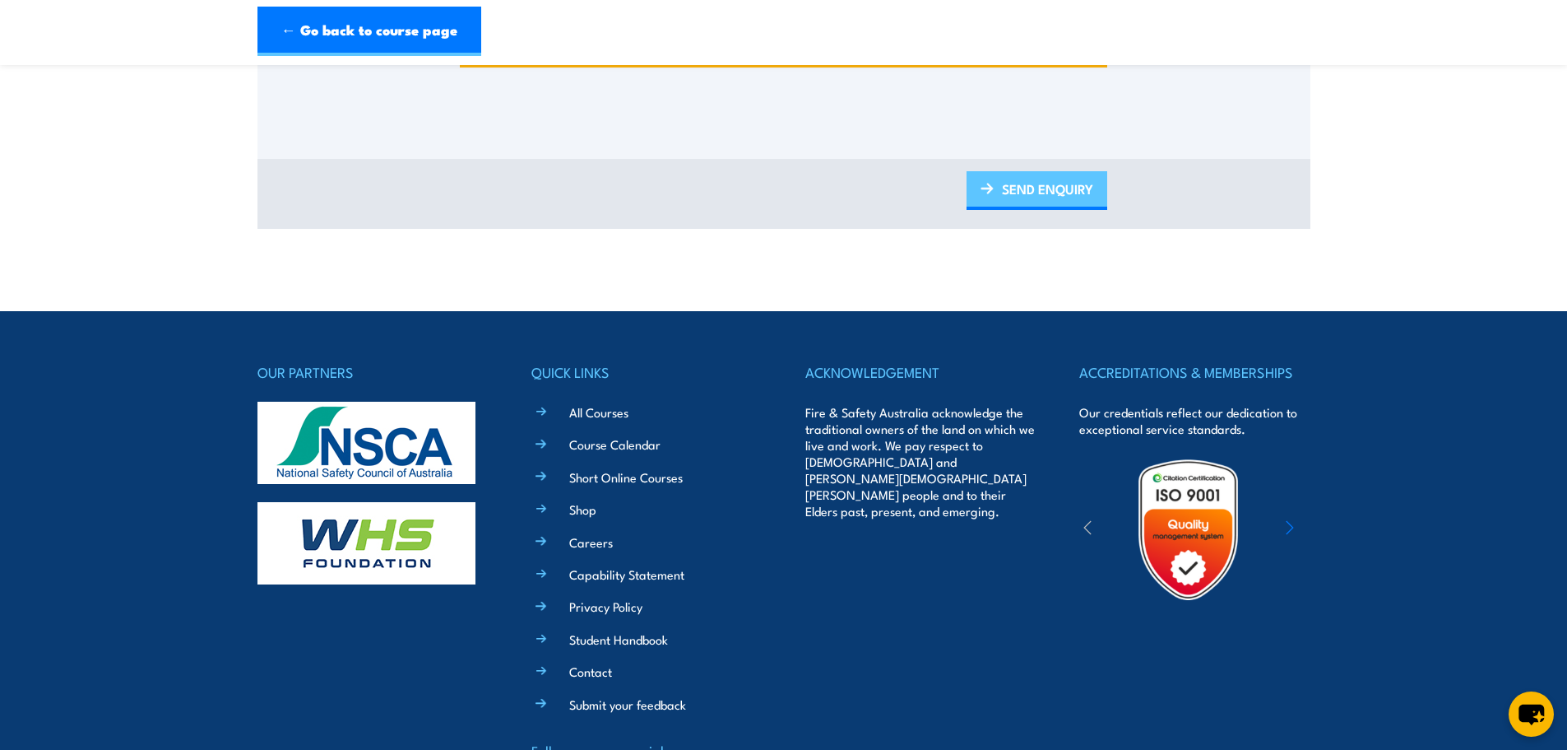
type textarea "Good morning, I am writing to enquire whether you have any Advanced Life Suppor…"
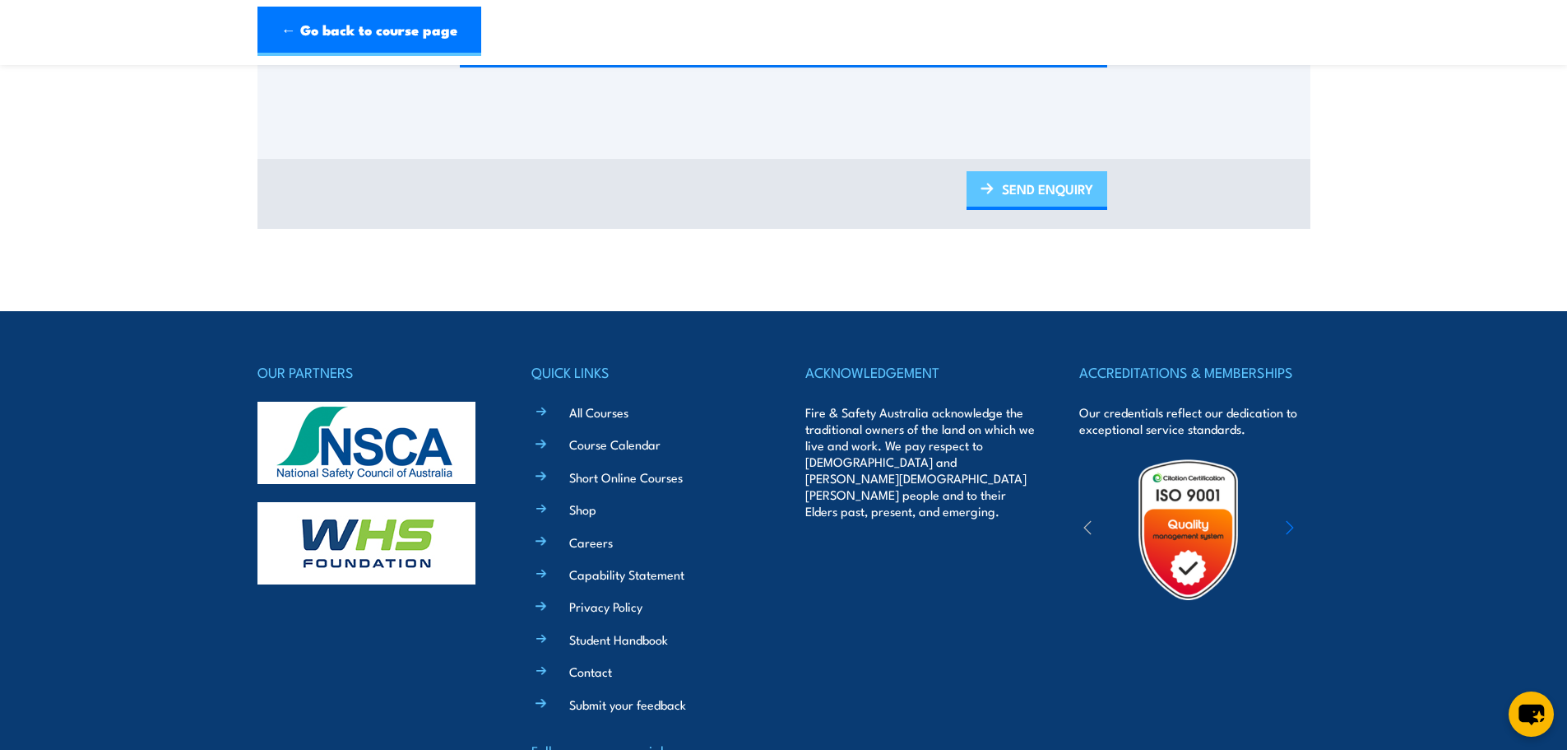
click at [1045, 184] on link "SEND ENQUIRY" at bounding box center [1037, 190] width 141 height 39
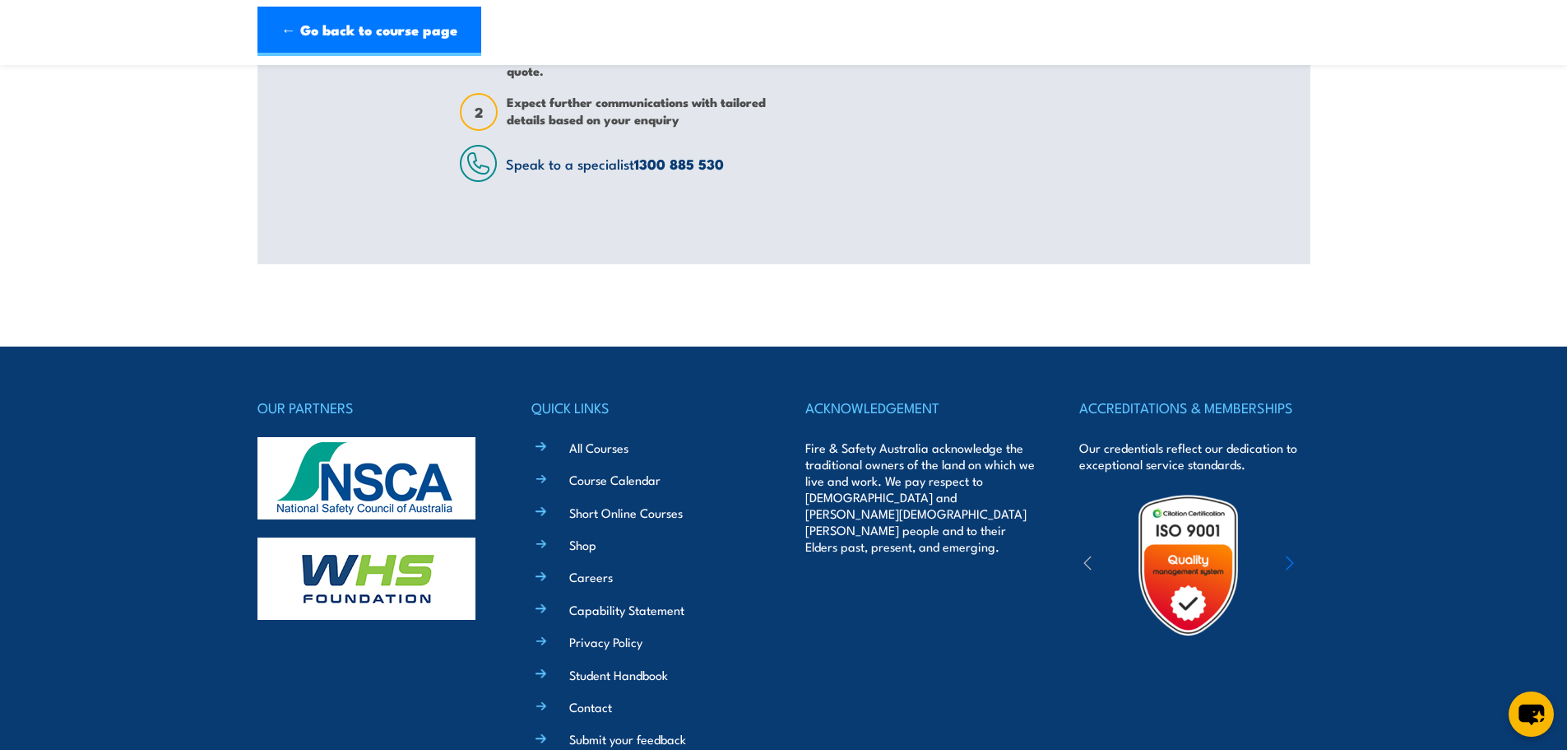
scroll to position [0, 0]
